Goal: Information Seeking & Learning: Learn about a topic

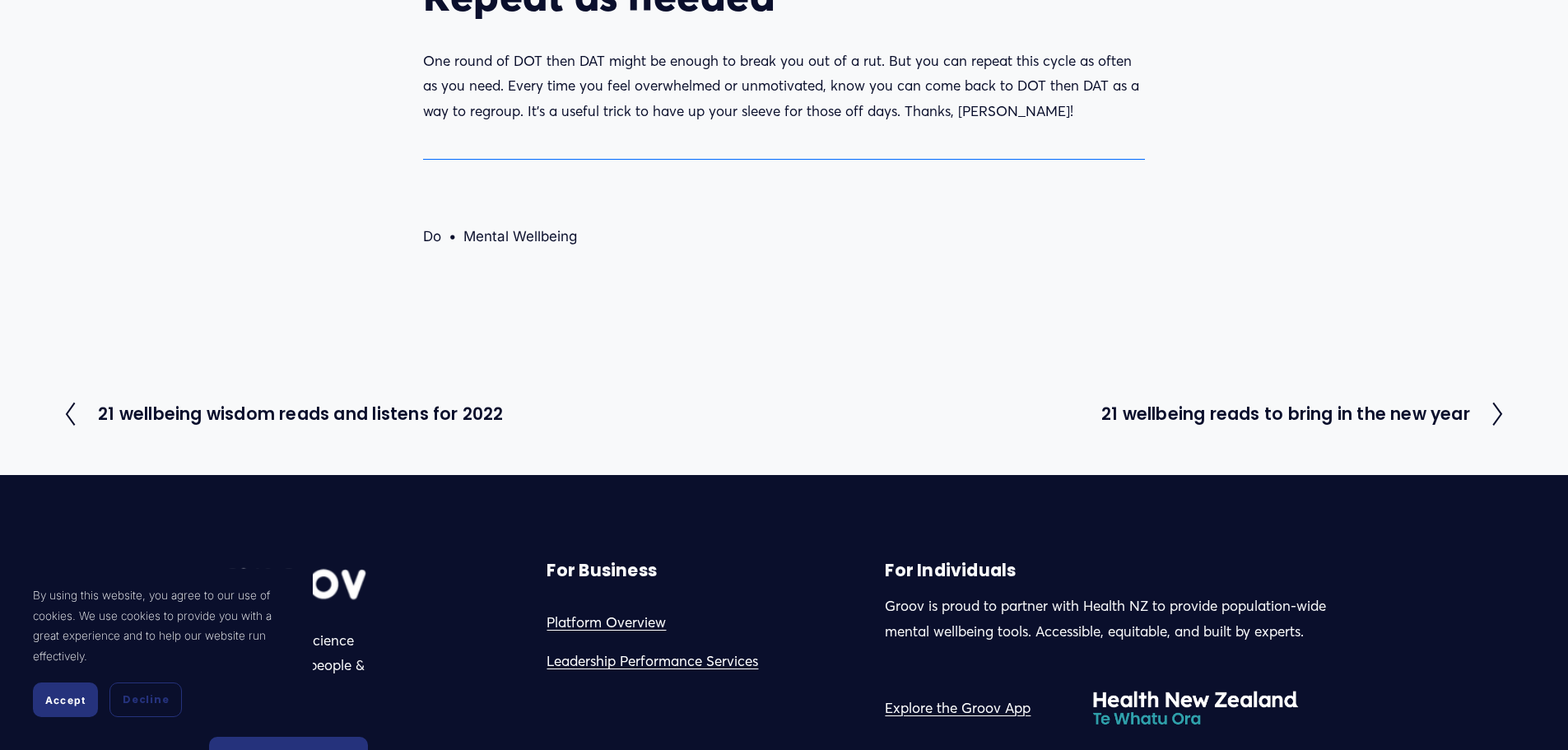
scroll to position [1730, 0]
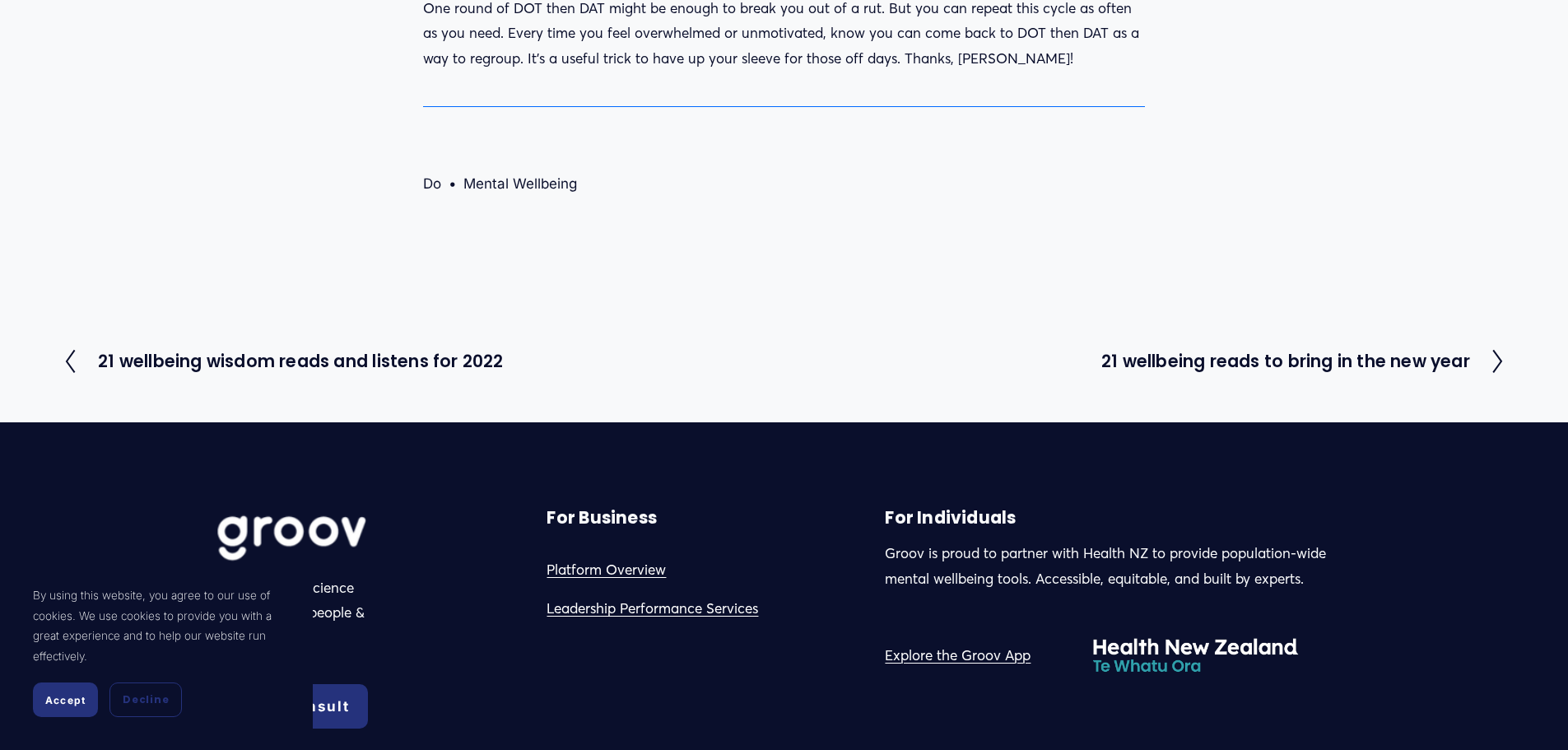
click at [526, 175] on link "Mental Wellbeing" at bounding box center [520, 184] width 114 height 17
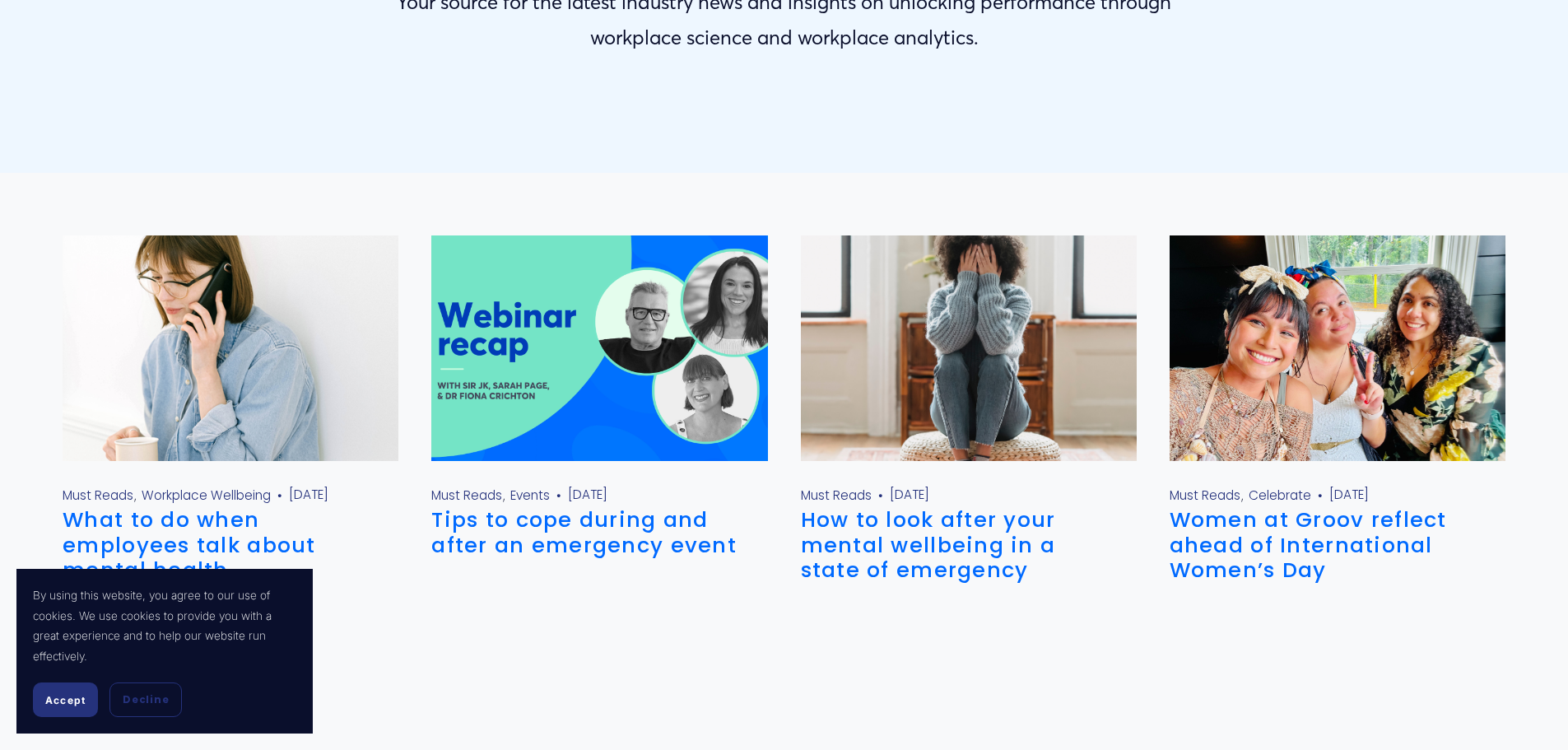
scroll to position [412, 0]
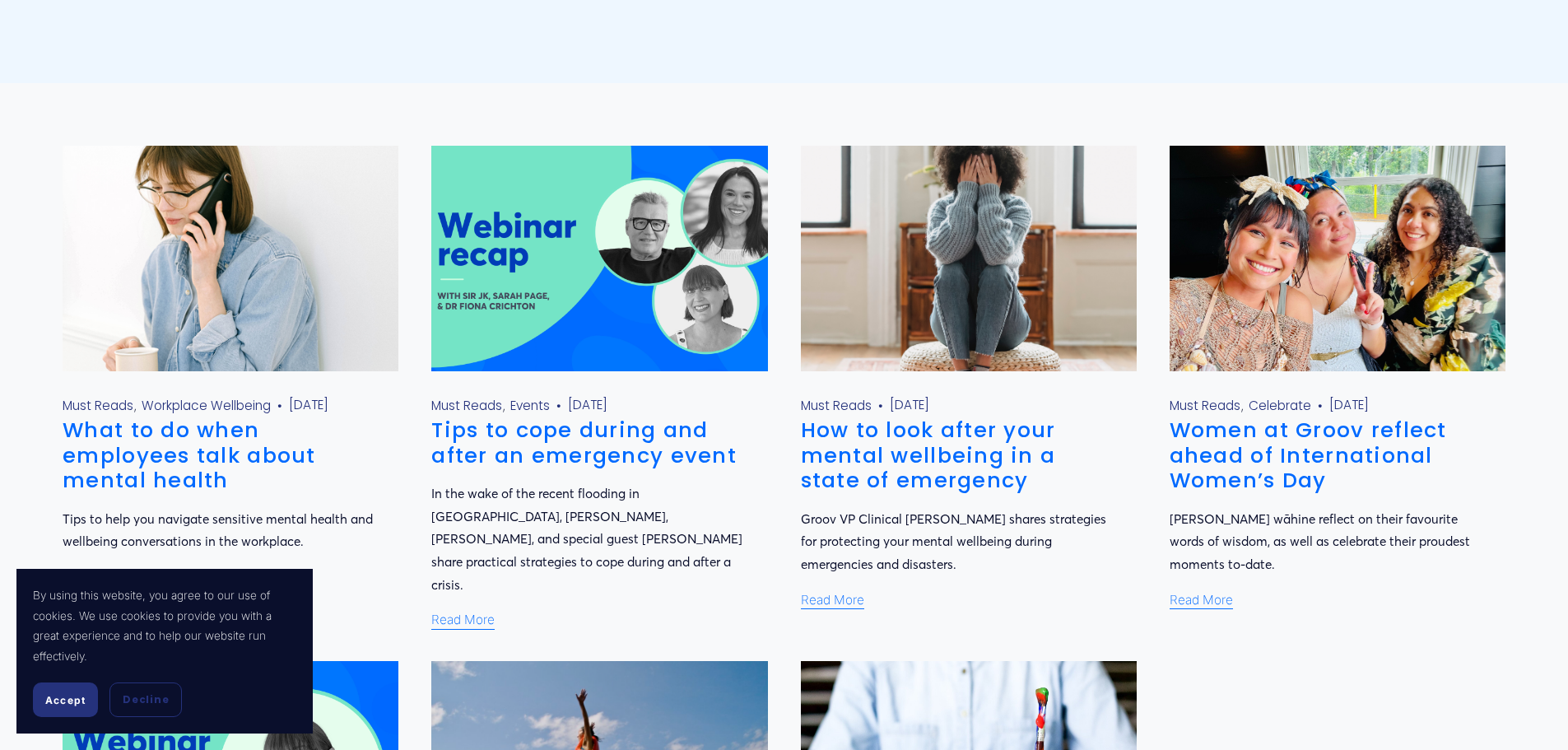
click at [64, 706] on span "Accept" at bounding box center [66, 700] width 40 height 13
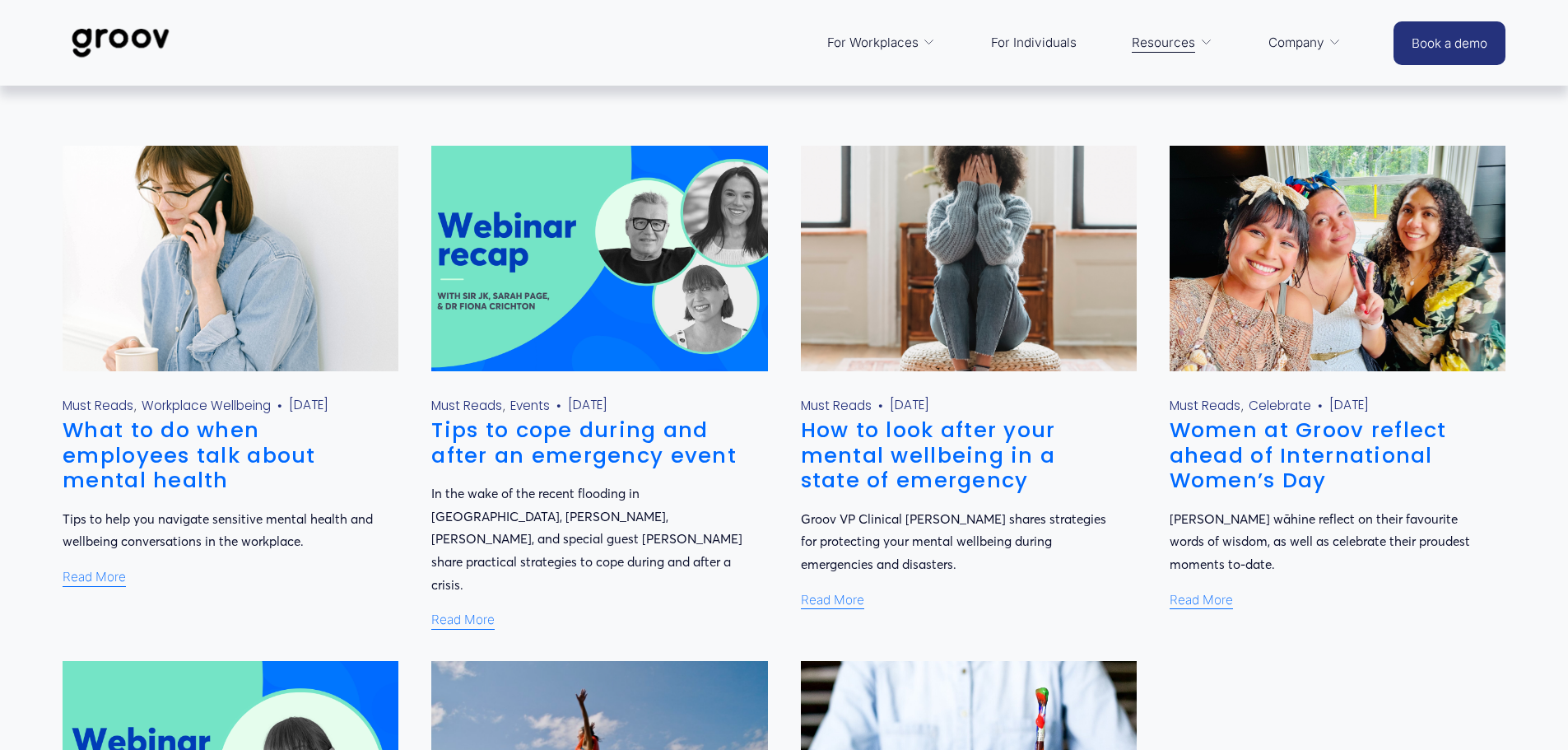
scroll to position [0, 0]
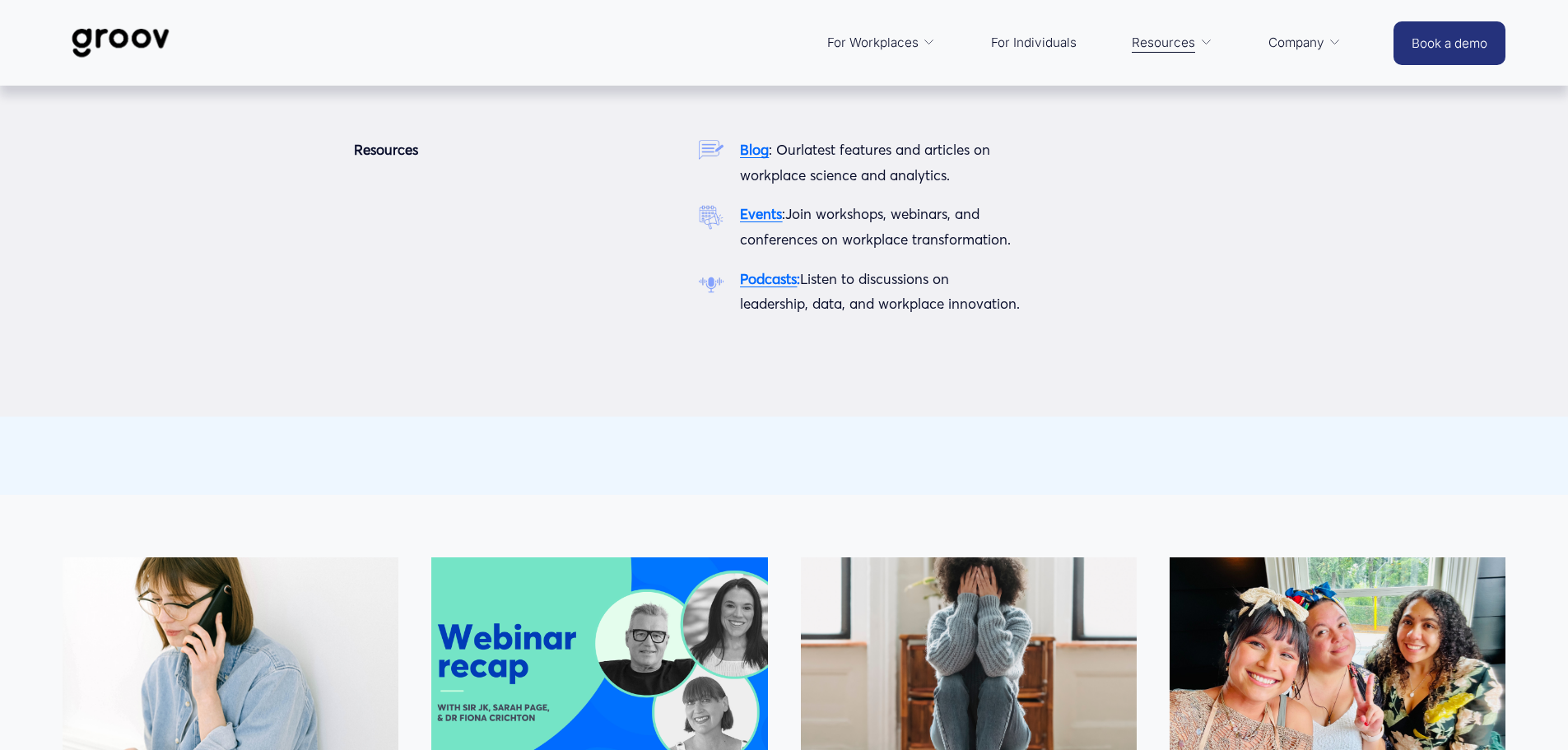
drag, startPoint x: 746, startPoint y: 146, endPoint x: 759, endPoint y: 147, distance: 13.0
click at [748, 145] on strong "Blog" at bounding box center [755, 149] width 29 height 18
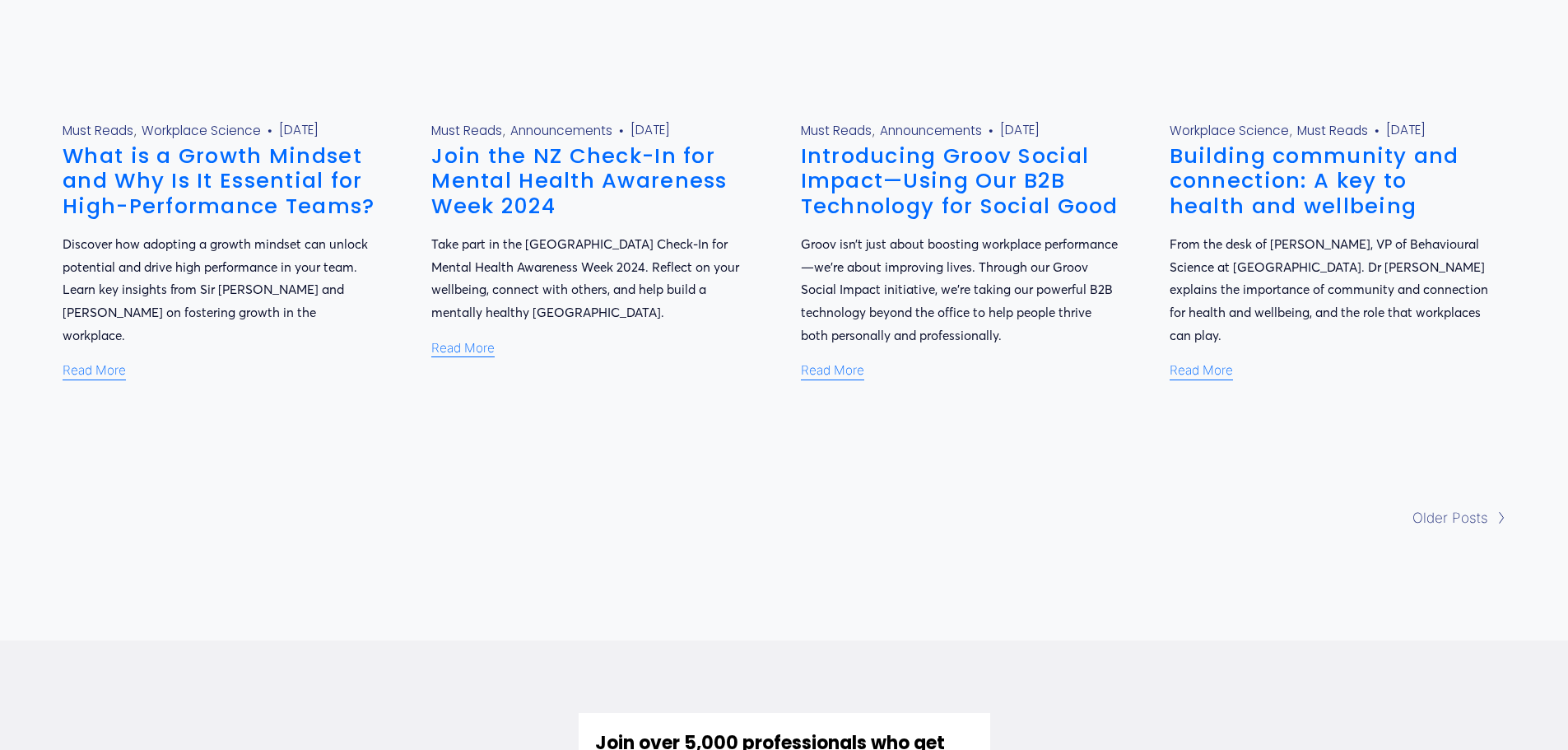
scroll to position [1400, 0]
